Goal: Find specific page/section: Find specific page/section

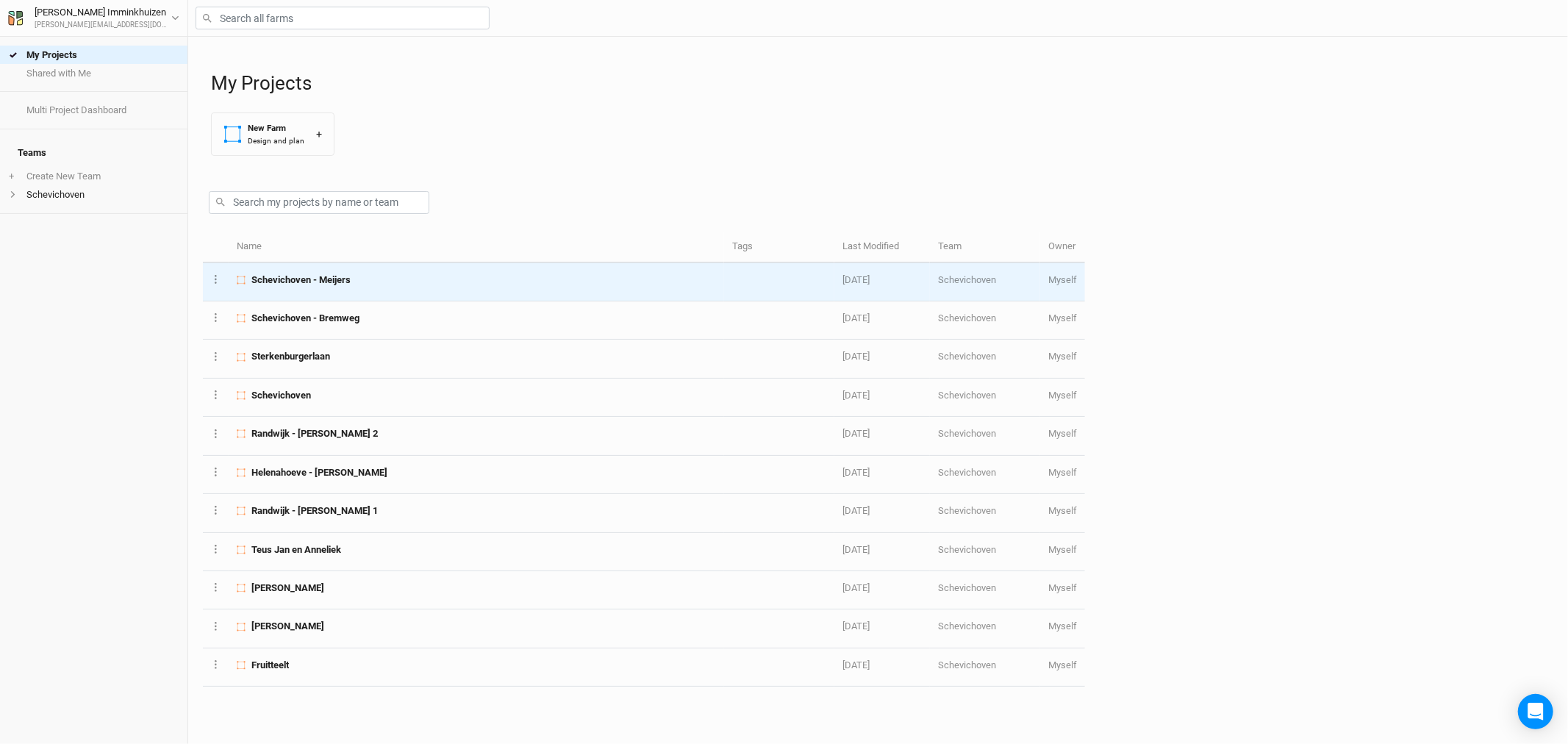
click at [427, 283] on div "Schevichoven - Meijers" at bounding box center [476, 280] width 478 height 13
